Goal: Navigation & Orientation: Find specific page/section

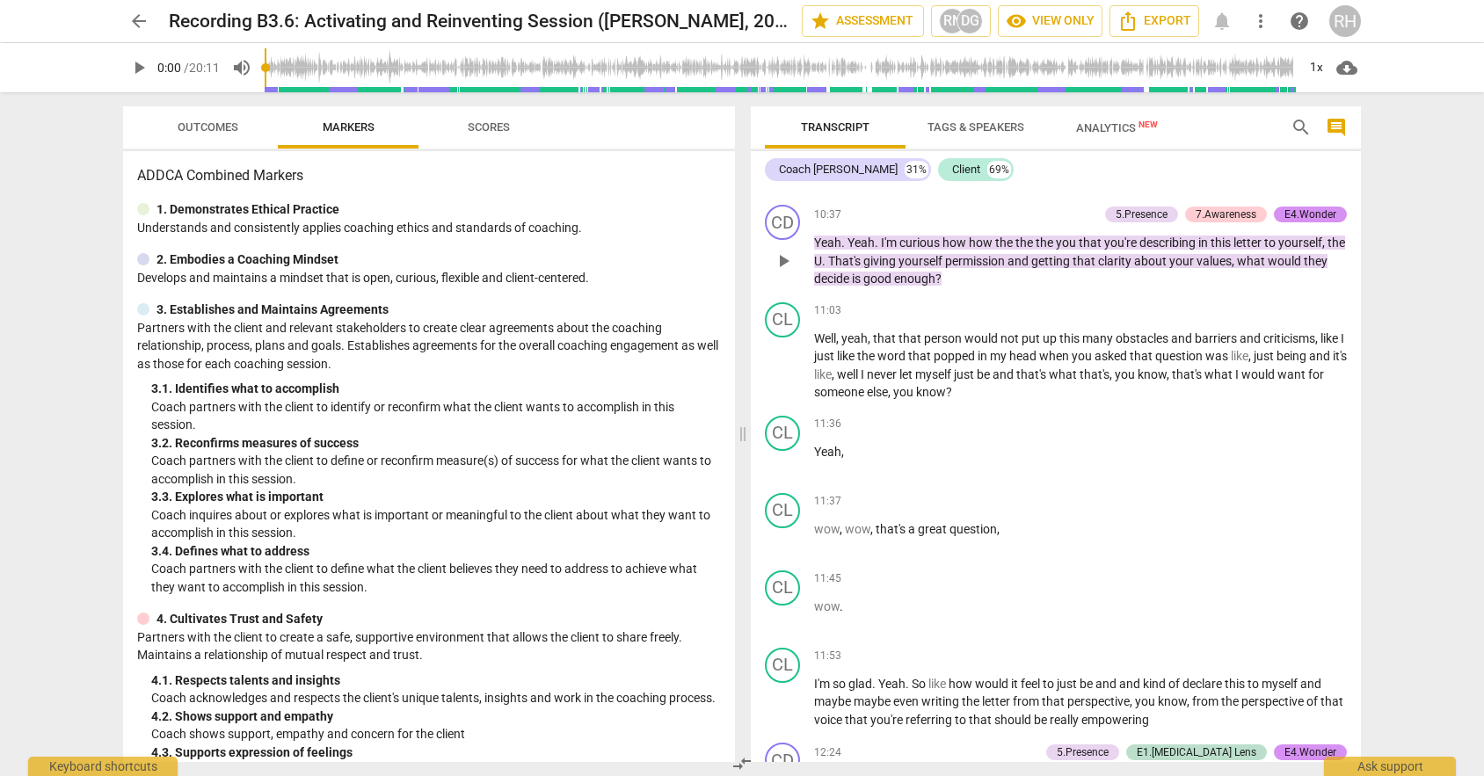
scroll to position [3834, 0]
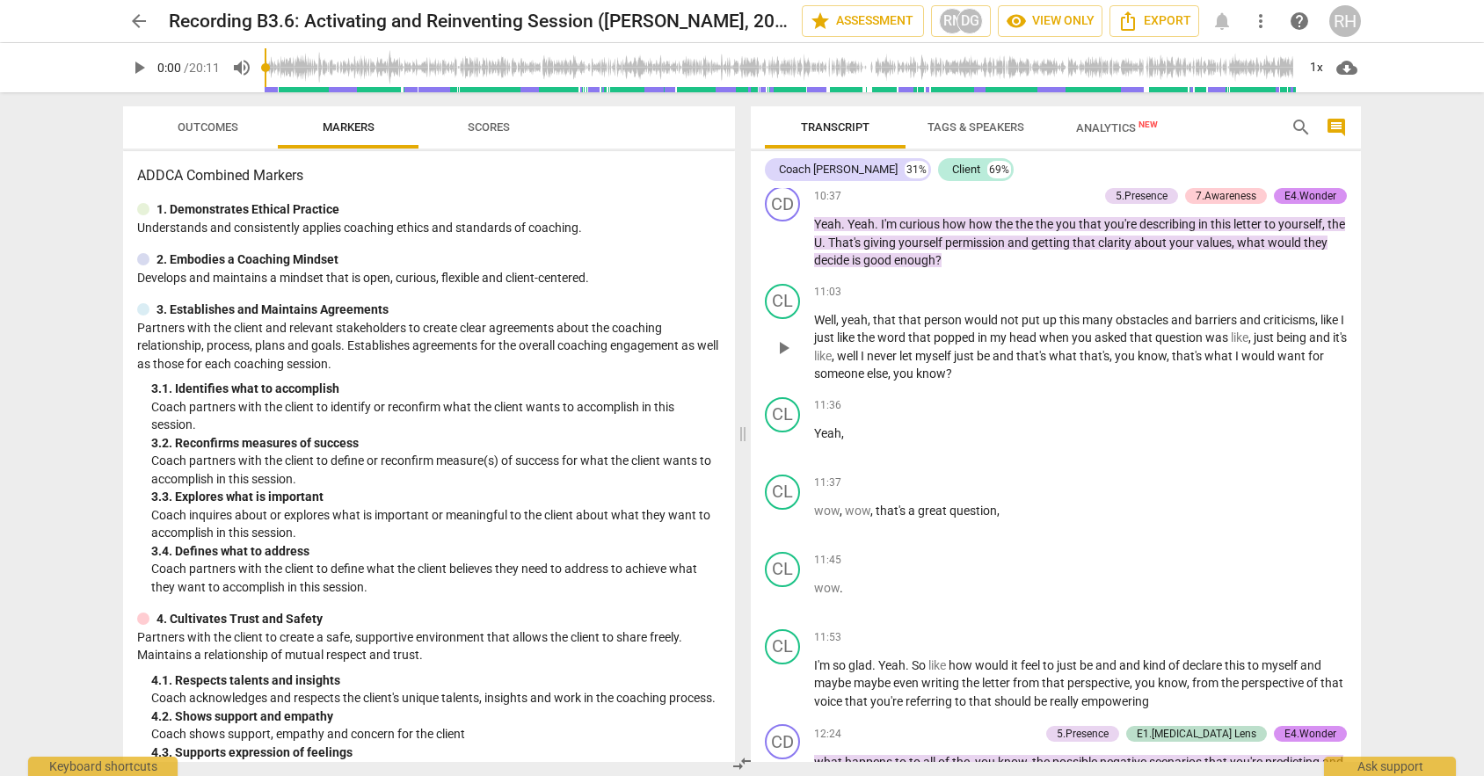
click at [1077, 338] on div "11:03 keyboard_arrow_right Well , yeah , that that person would not put up this…" at bounding box center [1080, 333] width 533 height 99
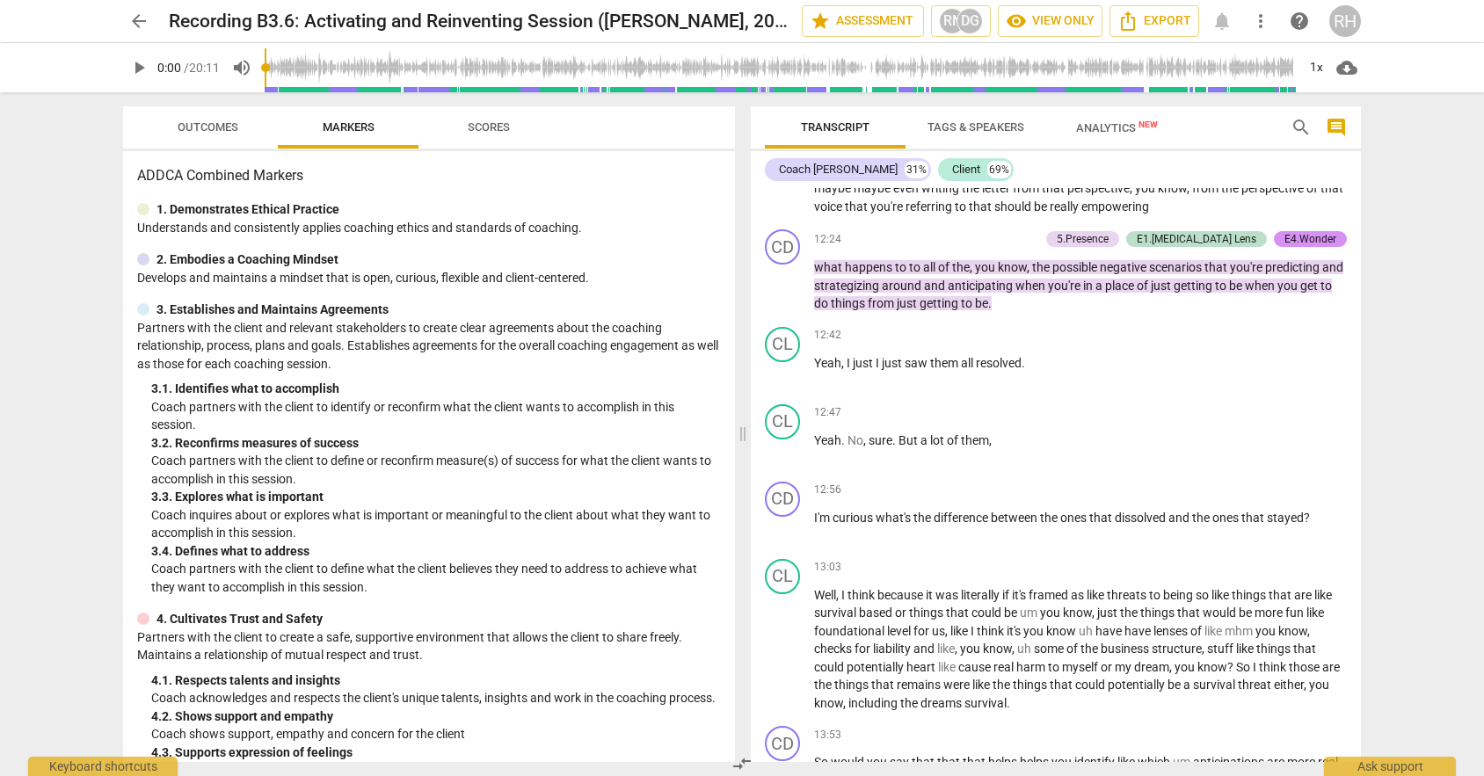
scroll to position [4328, 0]
